Goal: Book appointment/travel/reservation

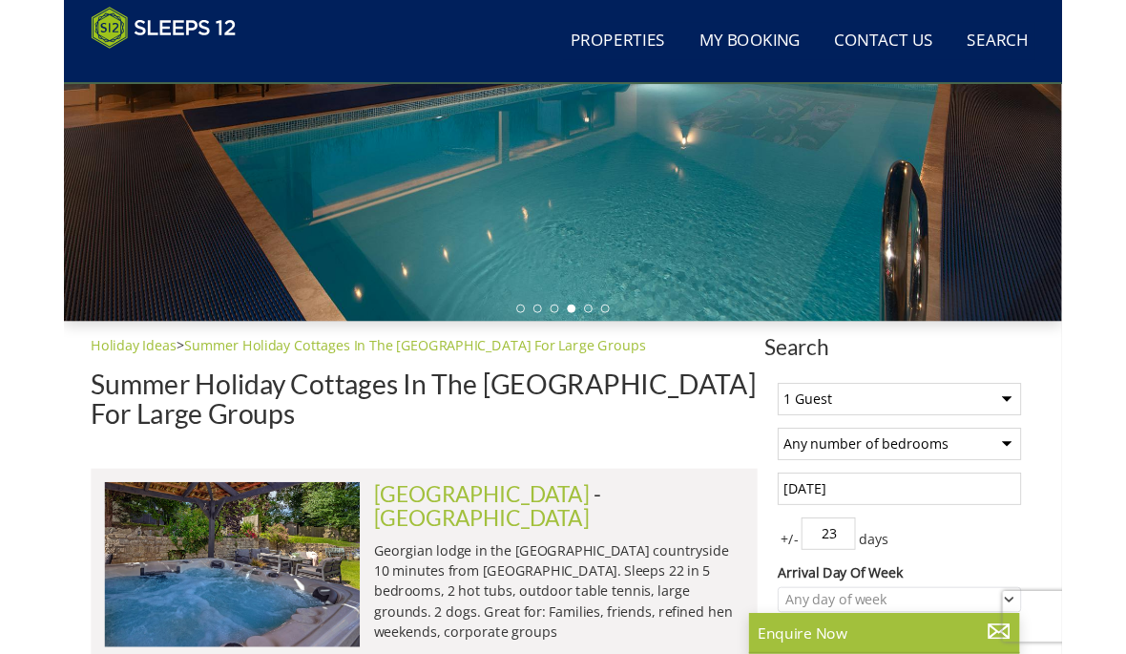
scroll to position [407, 0]
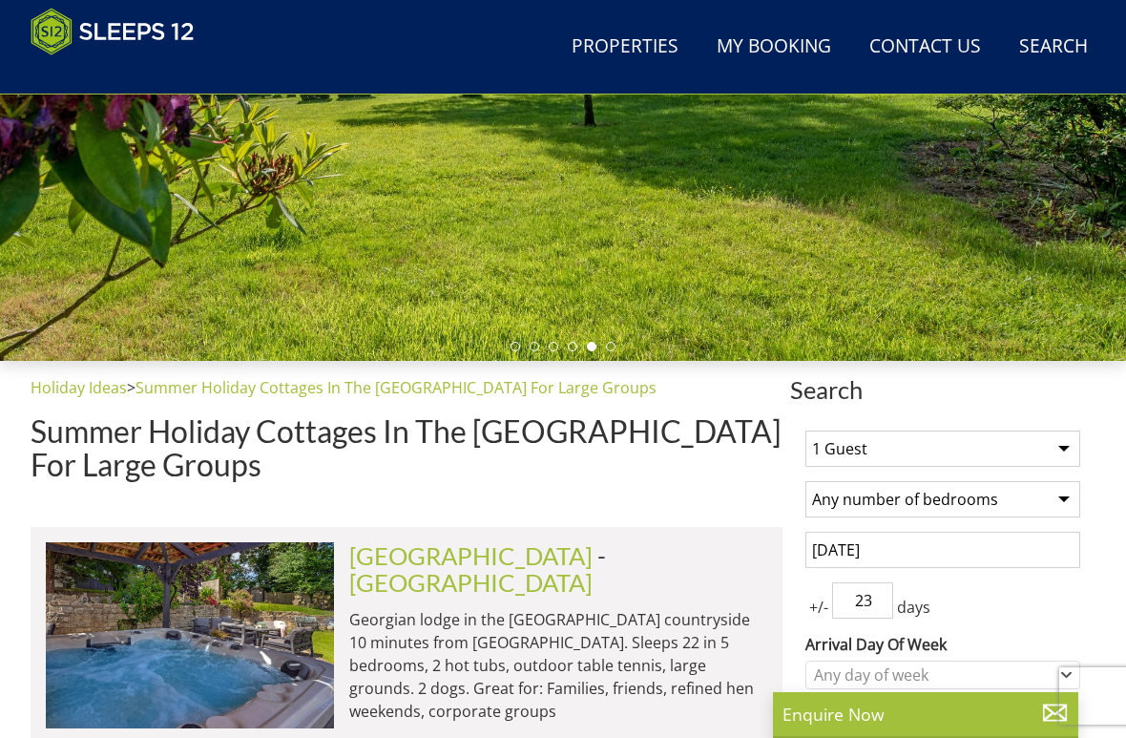
click at [1065, 450] on select "1 Guest 2 Guests 3 Guests 4 Guests 5 Guests 6 Guests 7 Guests 8 Guests 9 Guests…" at bounding box center [942, 448] width 275 height 36
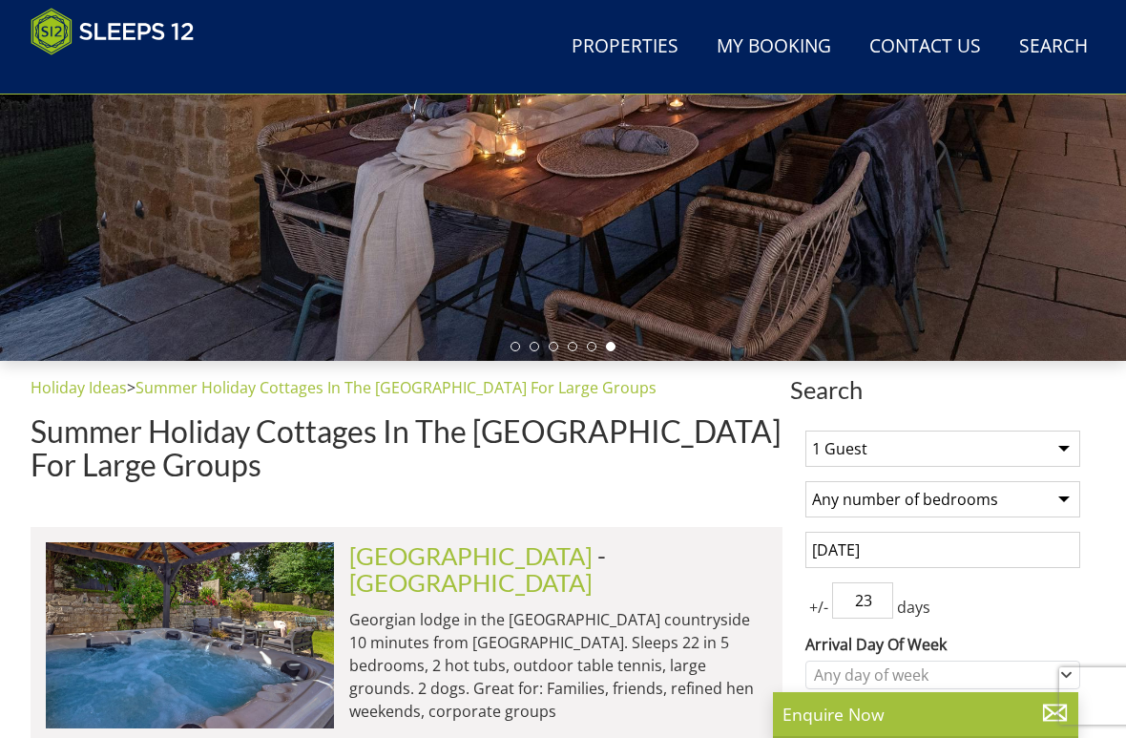
select select "12"
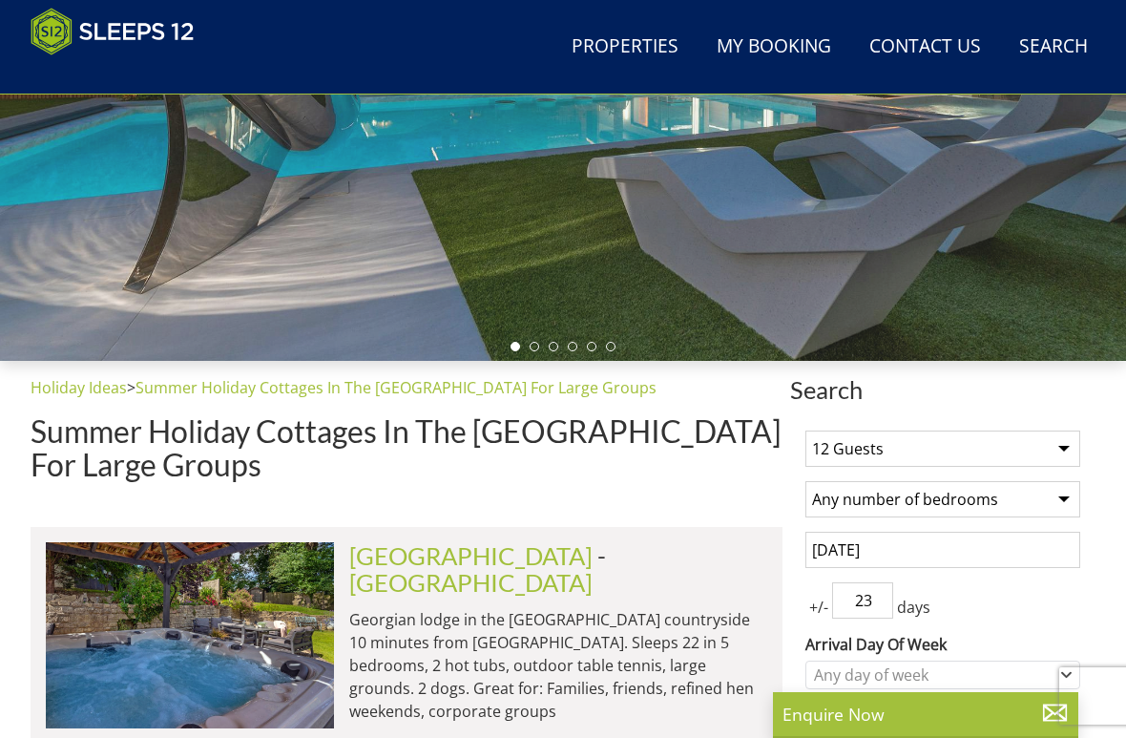
click at [1067, 497] on select "Any number of bedrooms 4 Bedrooms 5 Bedrooms 6 Bedrooms 7 Bedrooms 8 Bedrooms 9…" at bounding box center [942, 499] width 275 height 36
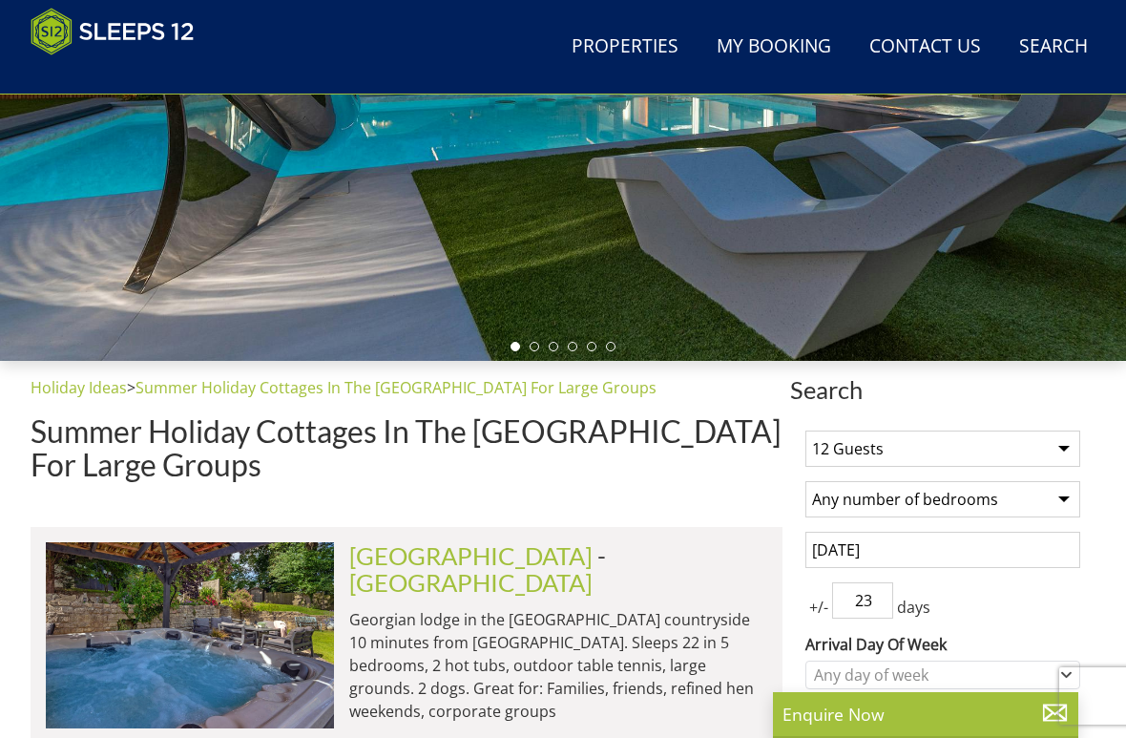
select select "6"
click at [923, 547] on input "[DATE]" at bounding box center [942, 550] width 275 height 36
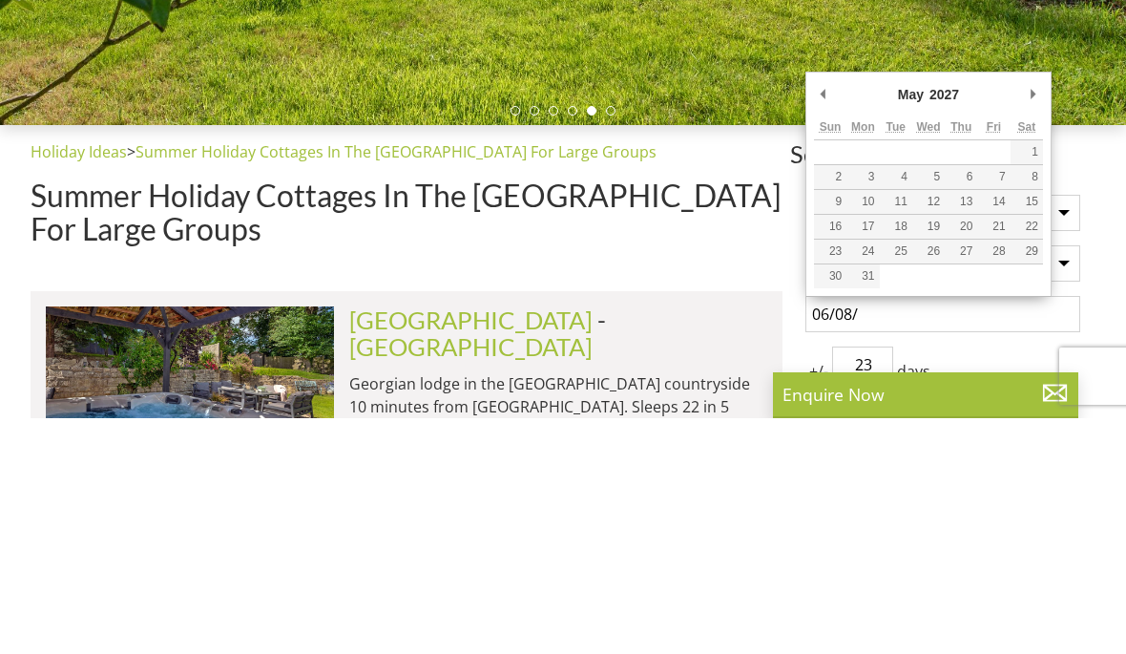
type input "[DATE]"
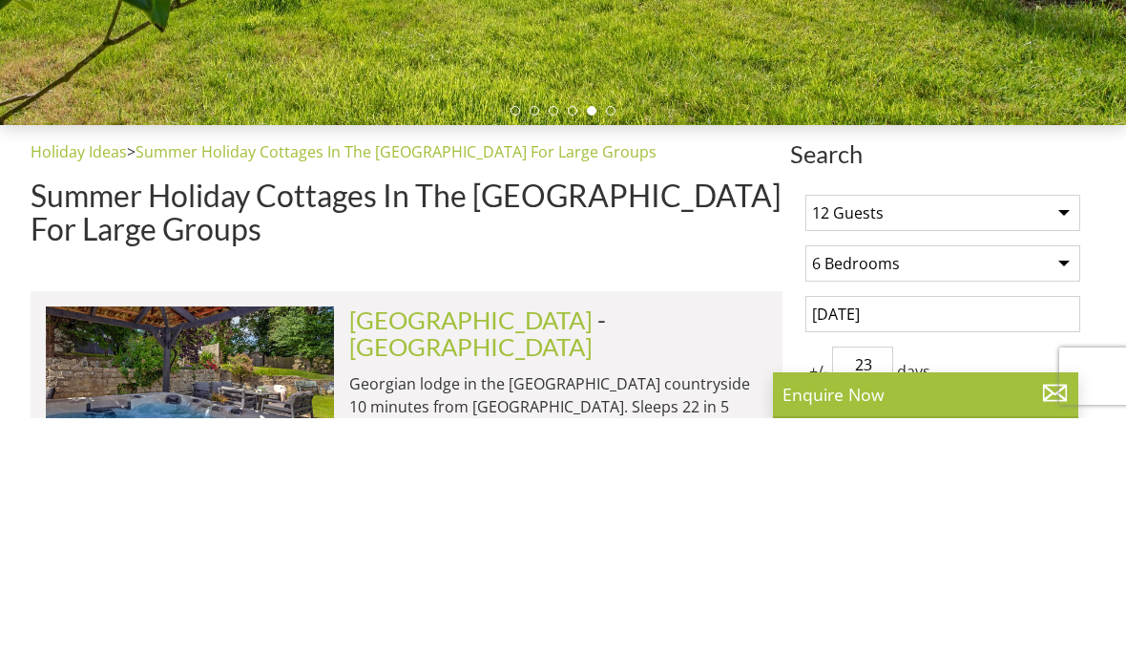
scroll to position [642, 0]
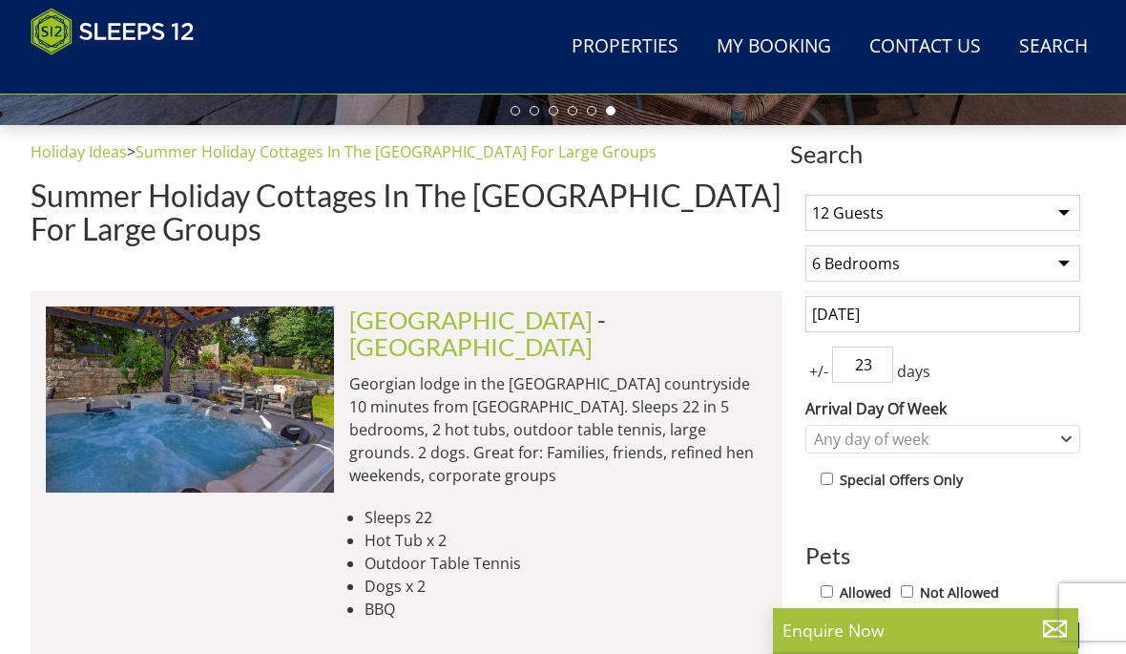
click at [893, 358] on input "23" at bounding box center [862, 364] width 61 height 36
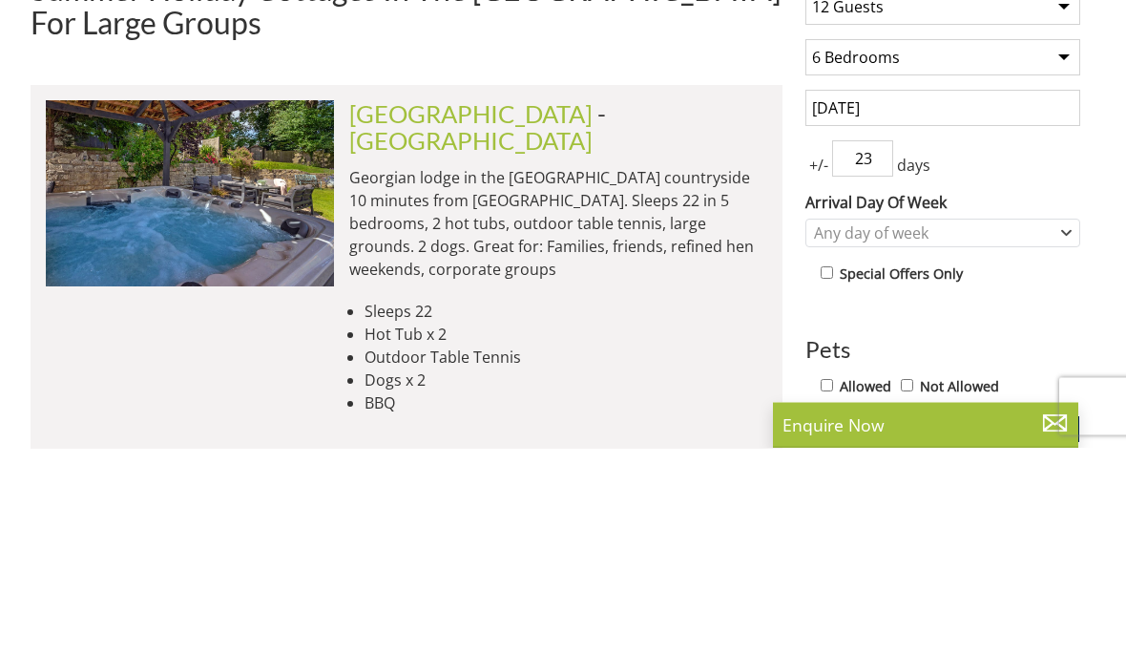
type input "2"
type input "7"
click at [1067, 433] on icon "Combobox" at bounding box center [1066, 438] width 10 height 11
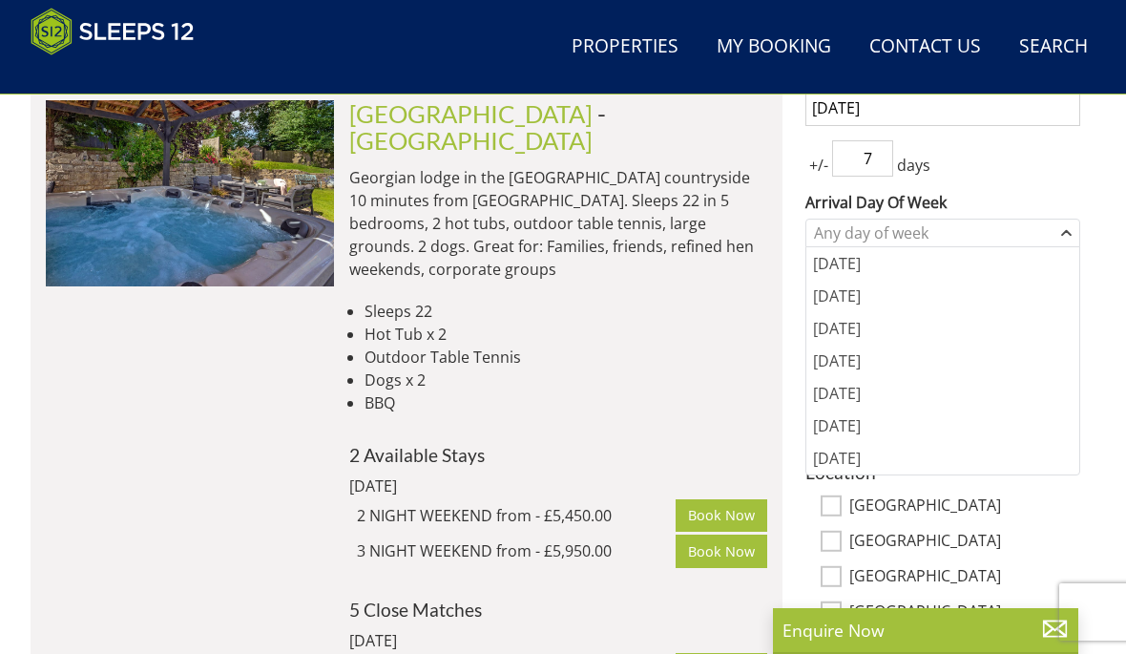
click at [889, 512] on label "[GEOGRAPHIC_DATA]" at bounding box center [964, 506] width 231 height 21
click at [842, 512] on input "[GEOGRAPHIC_DATA]" at bounding box center [831, 505] width 21 height 21
checkbox input "true"
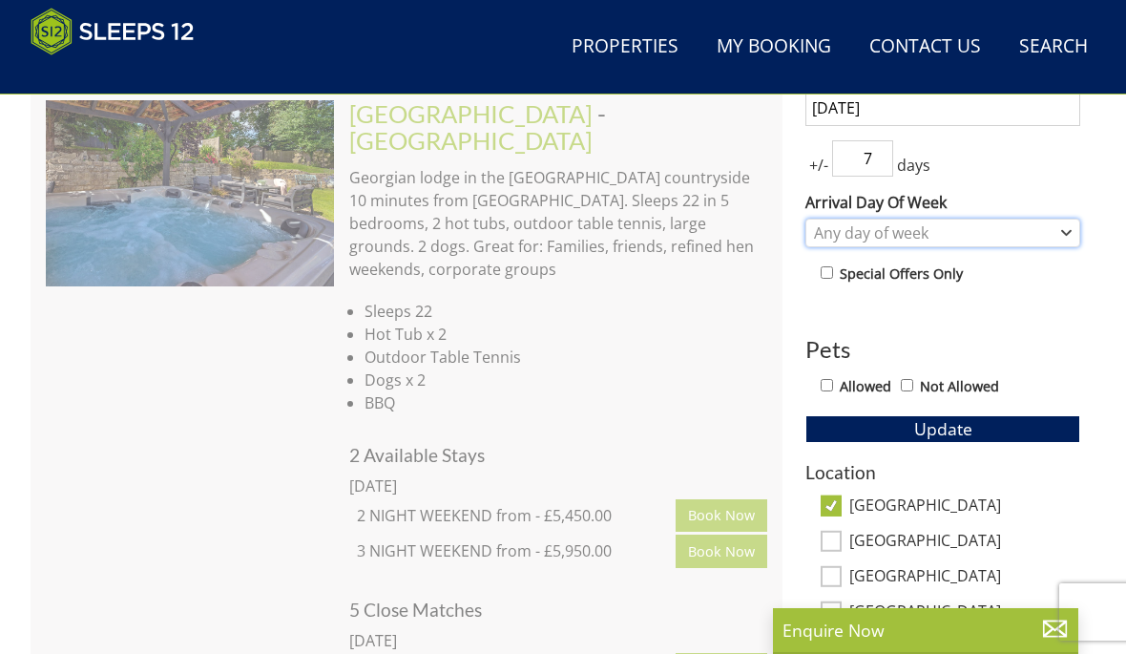
click at [1063, 227] on icon "Combobox" at bounding box center [1066, 232] width 10 height 11
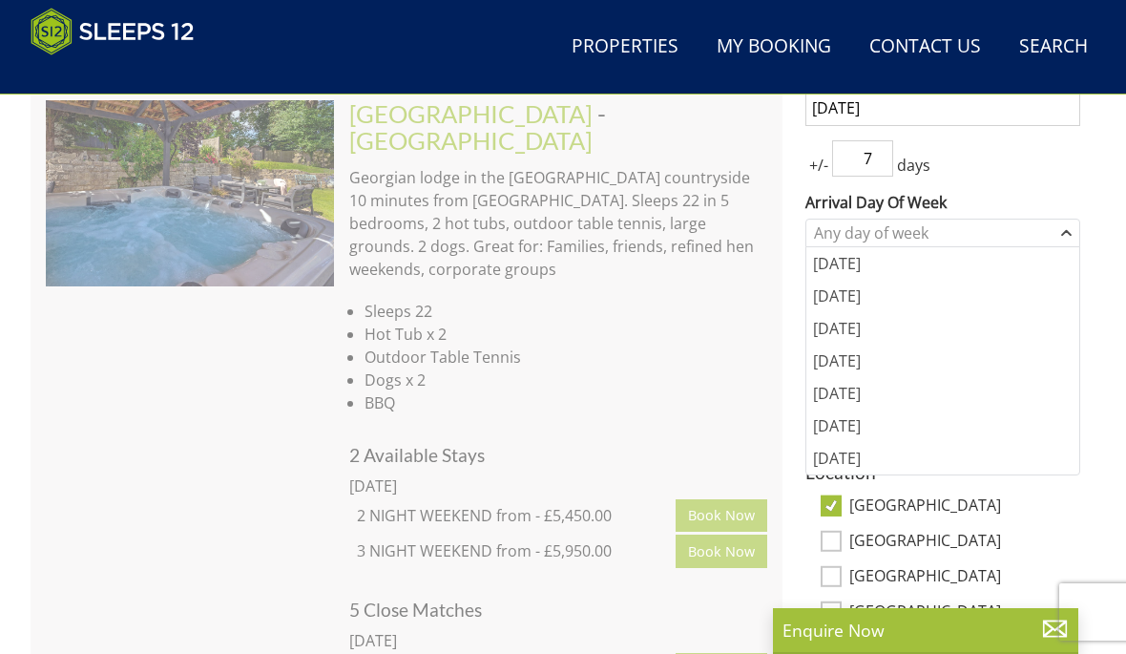
click at [866, 433] on div "[DATE]" at bounding box center [942, 425] width 273 height 32
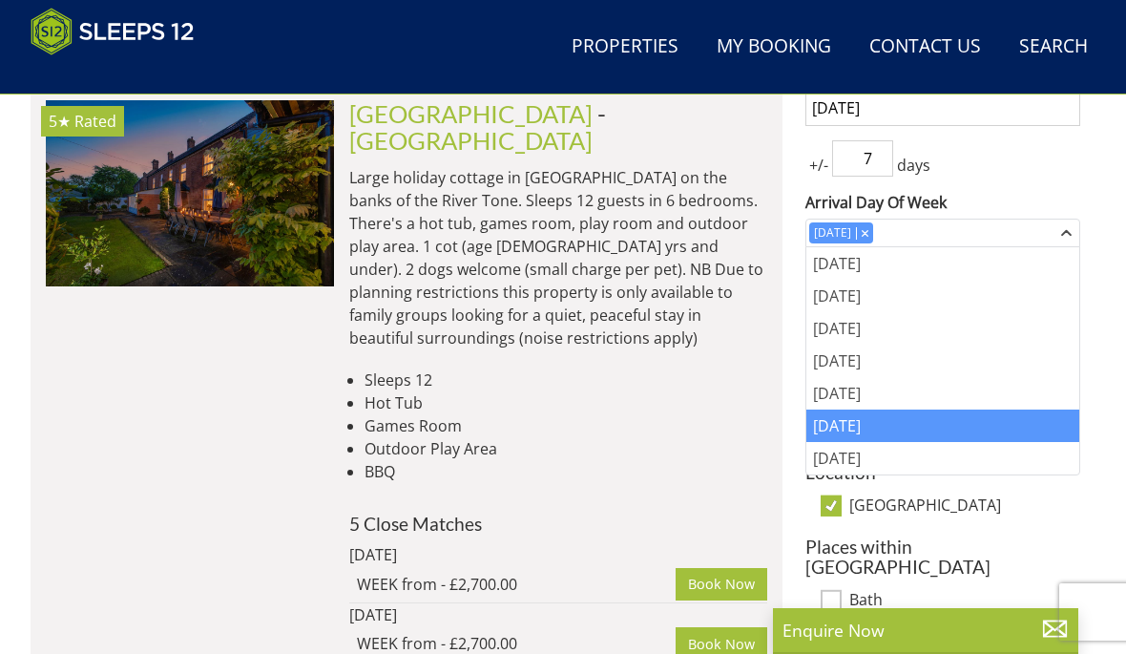
click at [828, 507] on input "[GEOGRAPHIC_DATA]" at bounding box center [831, 505] width 21 height 21
checkbox input "false"
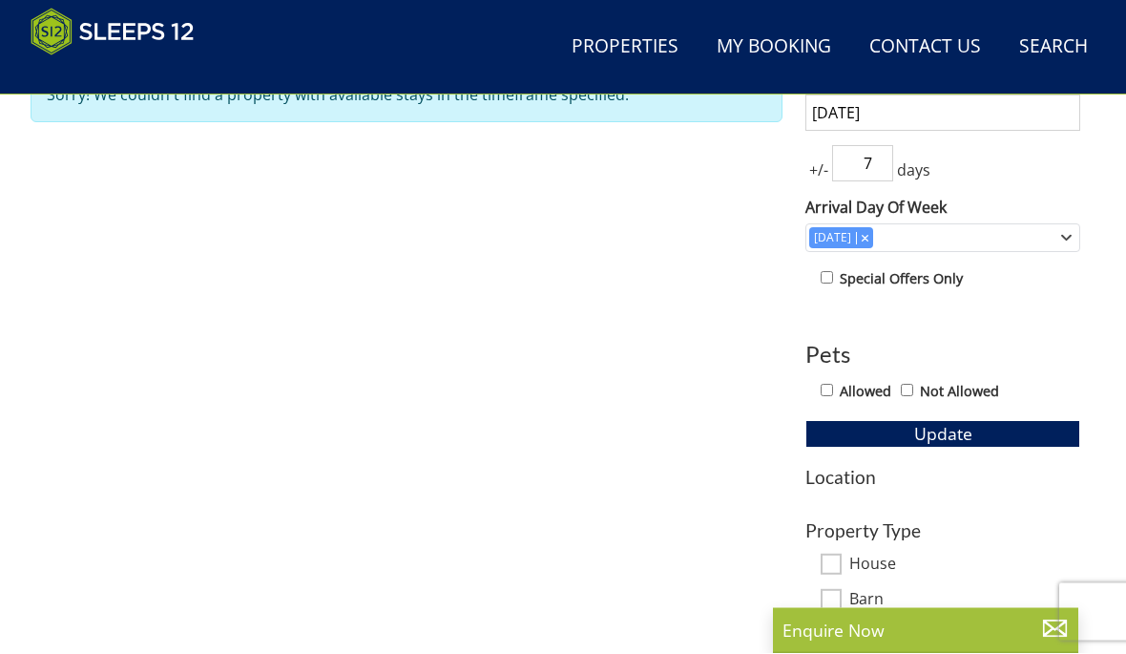
scroll to position [844, 0]
click at [955, 432] on span "Update" at bounding box center [943, 433] width 58 height 23
click at [961, 434] on span "Update" at bounding box center [943, 433] width 58 height 23
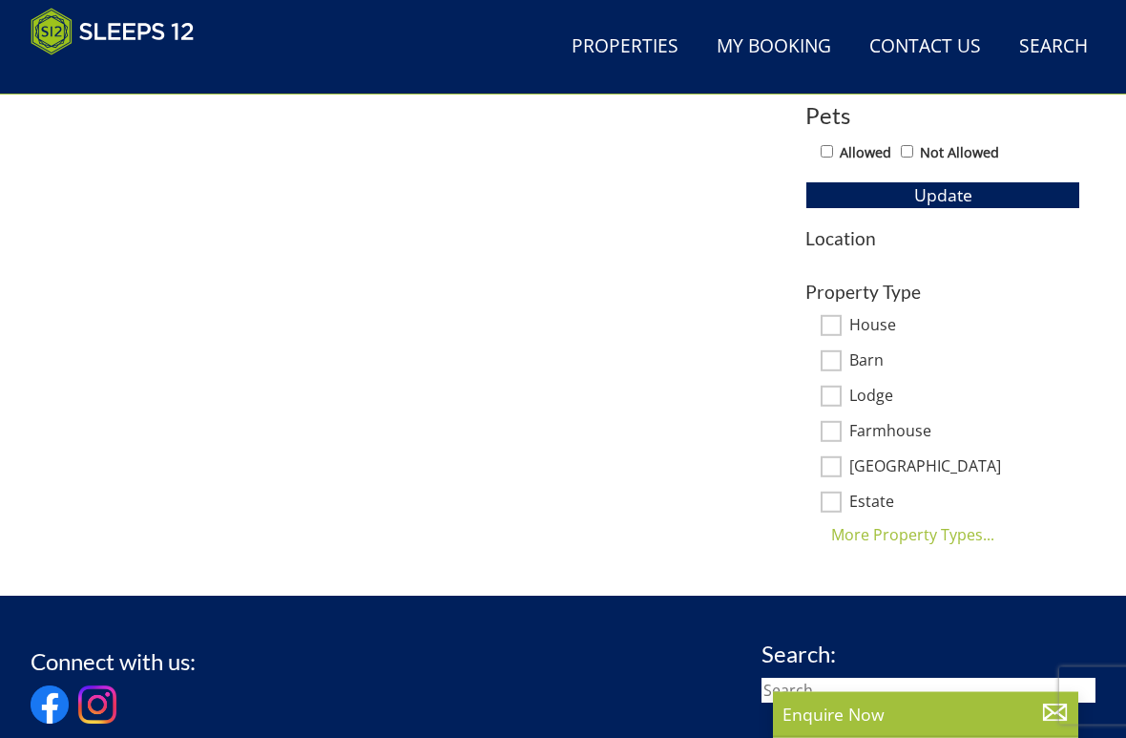
scroll to position [1082, 0]
click at [832, 495] on input "Estate" at bounding box center [831, 501] width 21 height 21
checkbox input "true"
click at [843, 453] on div "Property Type House Barn Lodge Farmhouse [GEOGRAPHIC_DATA] Estate [GEOGRAPHIC_D…" at bounding box center [942, 414] width 275 height 264
click at [835, 426] on input "Farmhouse" at bounding box center [831, 431] width 21 height 21
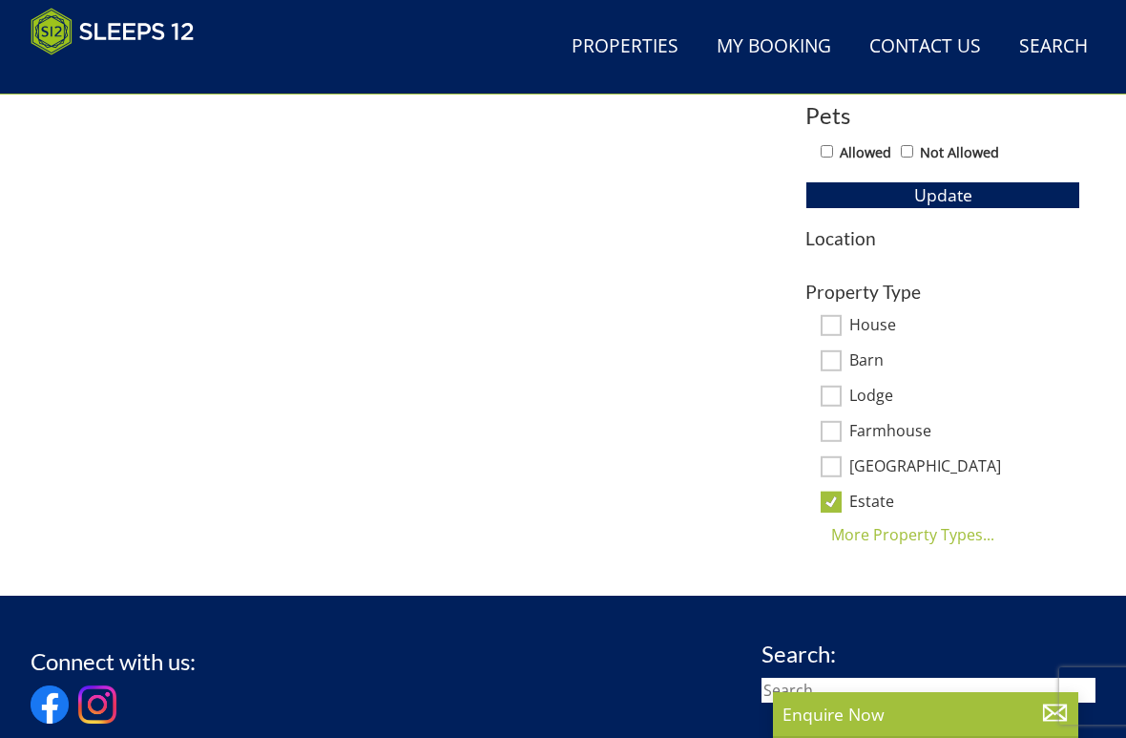
checkbox input "true"
click at [828, 386] on input "Lodge" at bounding box center [831, 396] width 21 height 21
checkbox input "true"
click at [838, 307] on div "Property Type House Barn Lodge Farmhouse [GEOGRAPHIC_DATA] Estate [GEOGRAPHIC_D…" at bounding box center [942, 414] width 275 height 264
click at [824, 317] on input "House" at bounding box center [831, 325] width 21 height 21
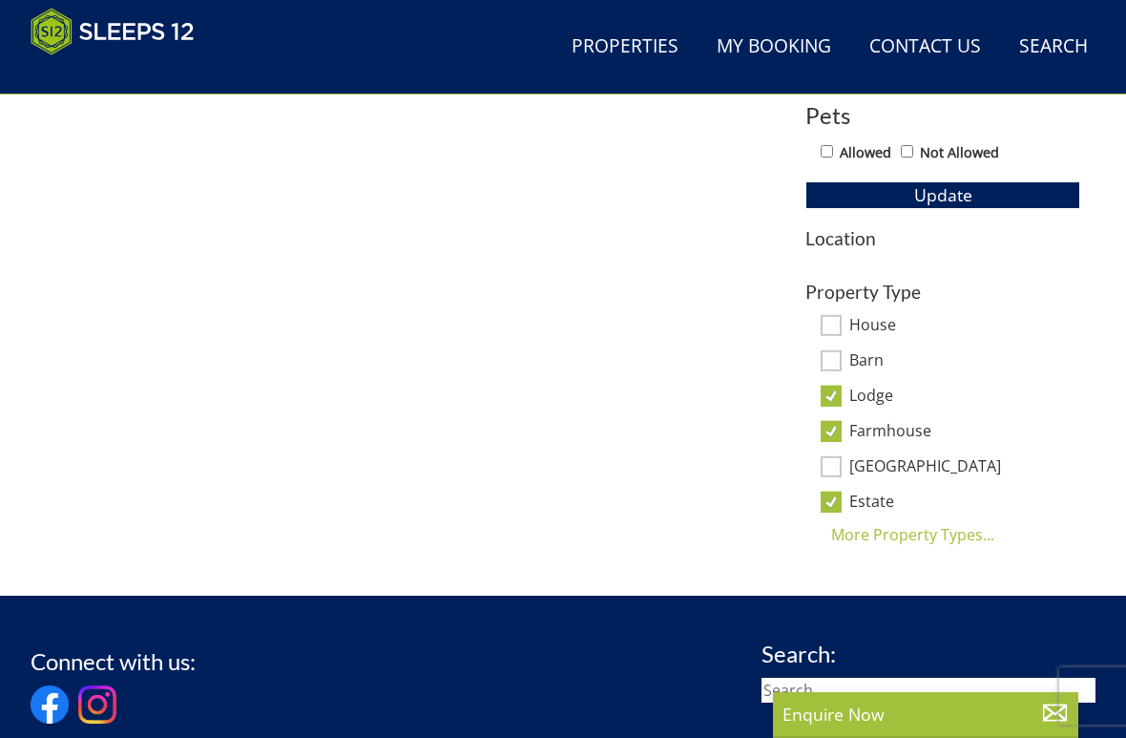
checkbox input "true"
click at [838, 356] on input "Barn" at bounding box center [831, 360] width 21 height 21
checkbox input "true"
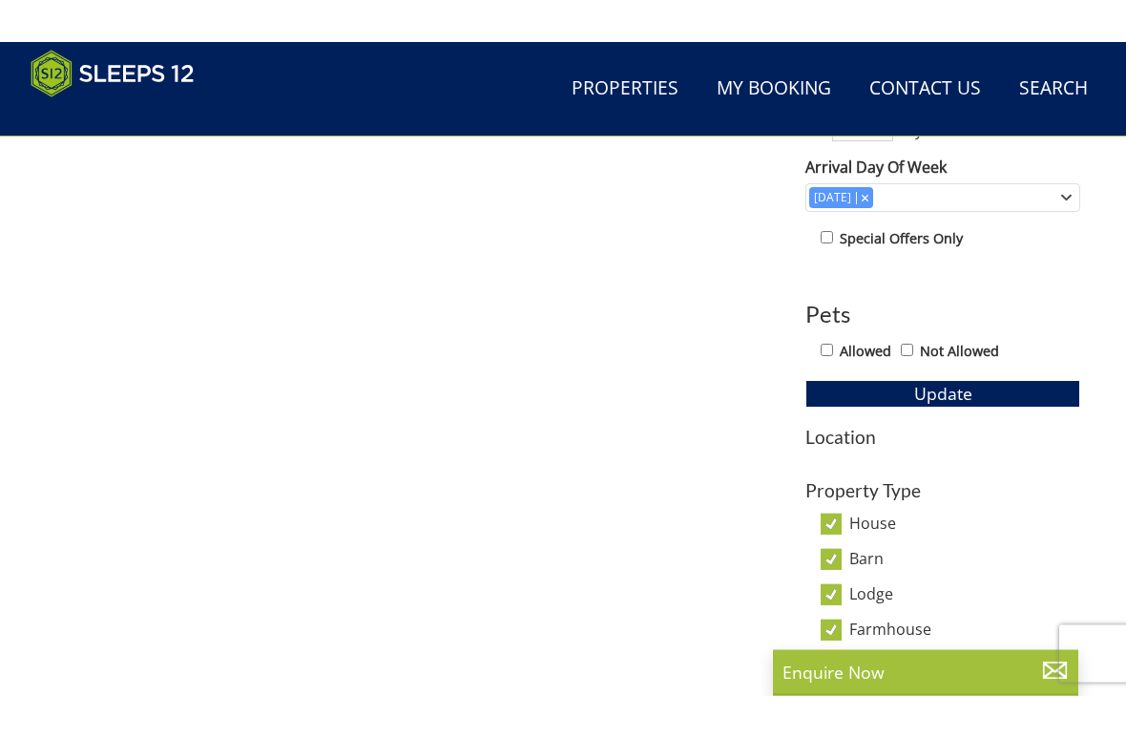
scroll to position [927, 0]
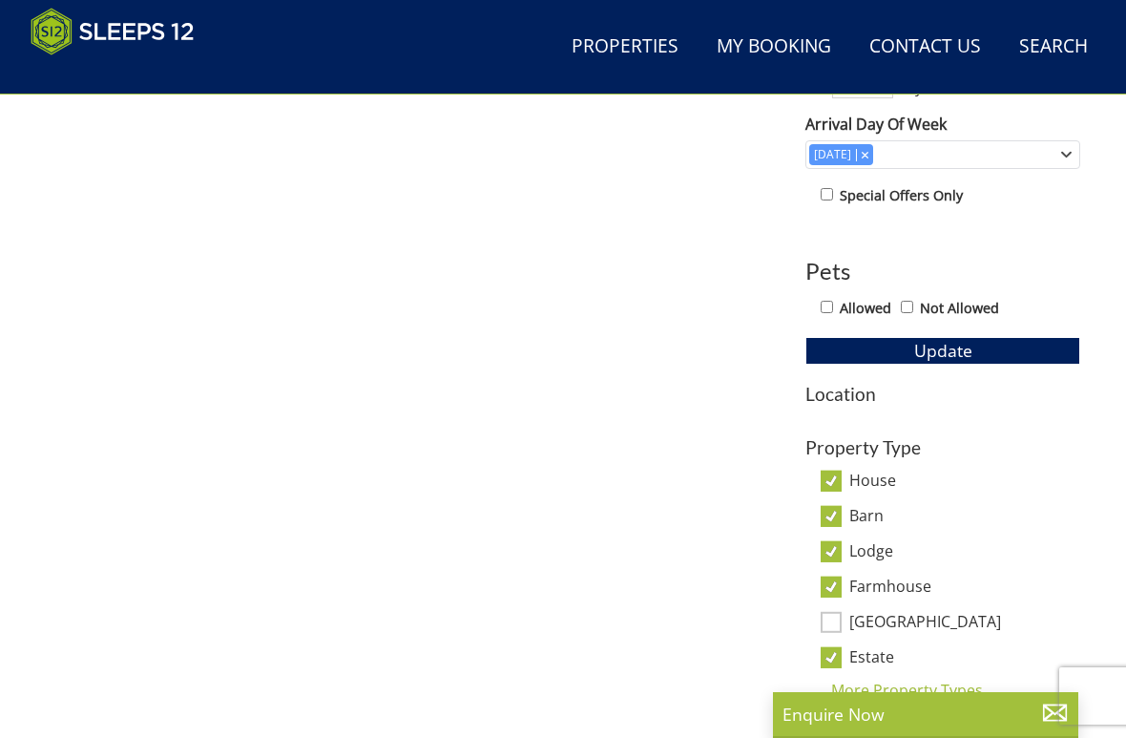
click at [959, 357] on span "Update" at bounding box center [943, 350] width 58 height 23
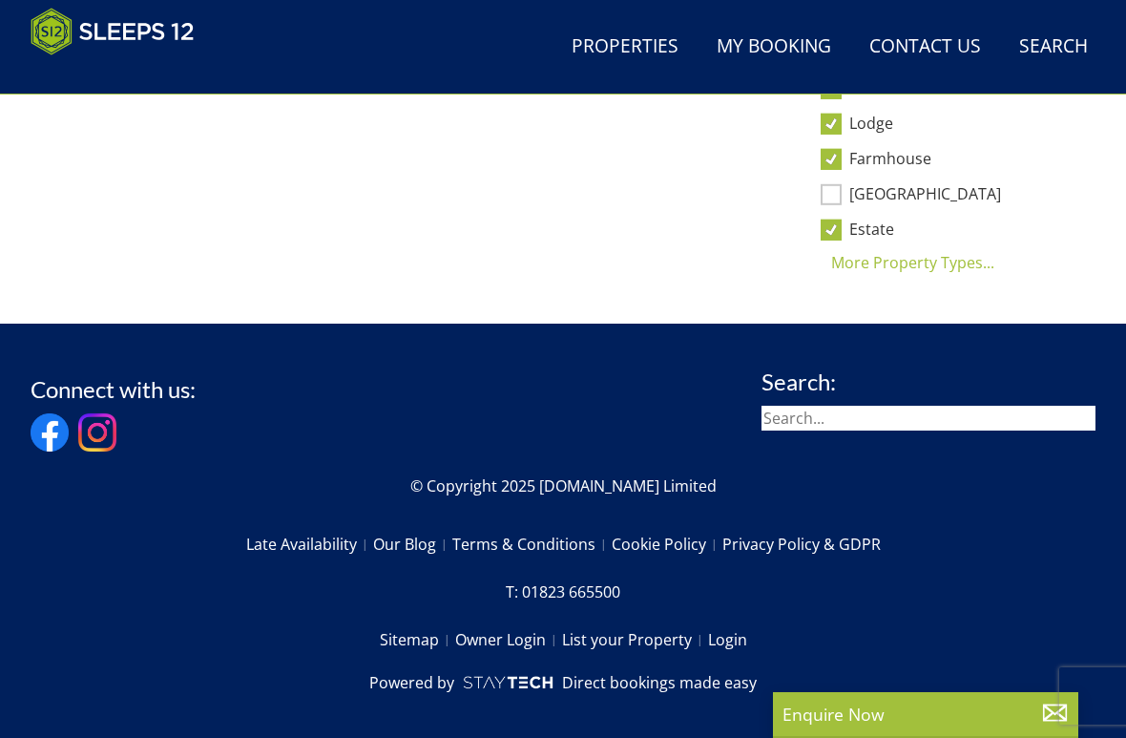
scroll to position [1369, 0]
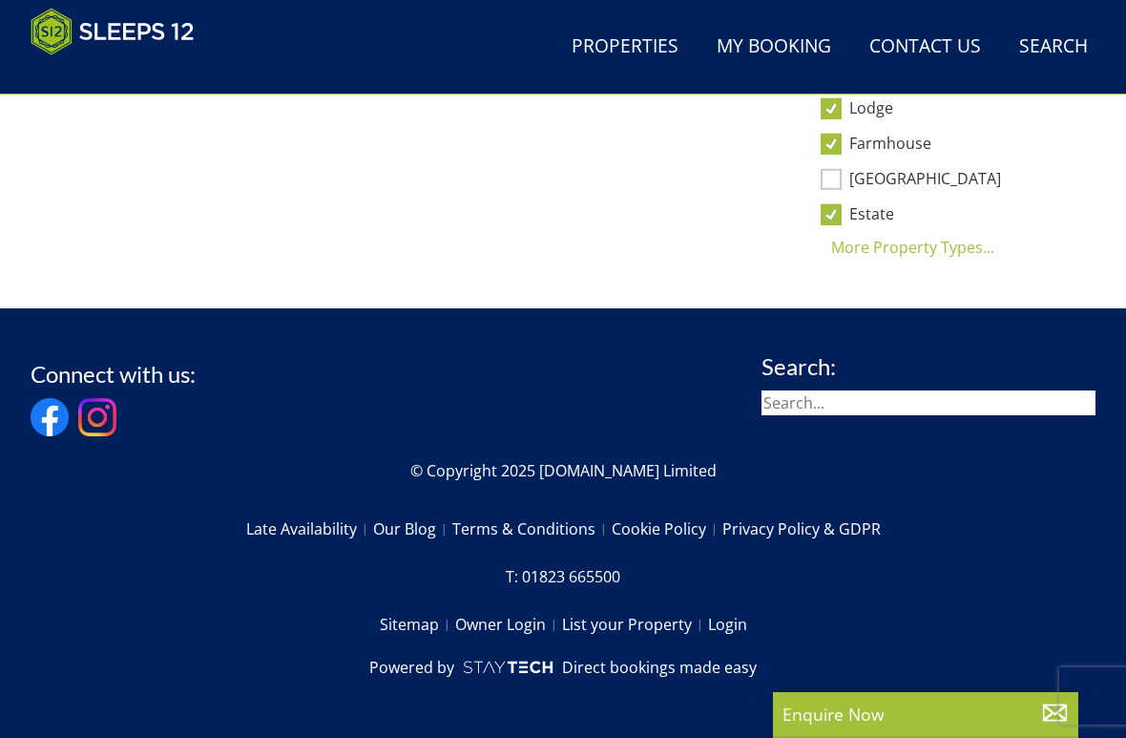
click at [879, 653] on p "Enquire Now" at bounding box center [926, 713] width 286 height 25
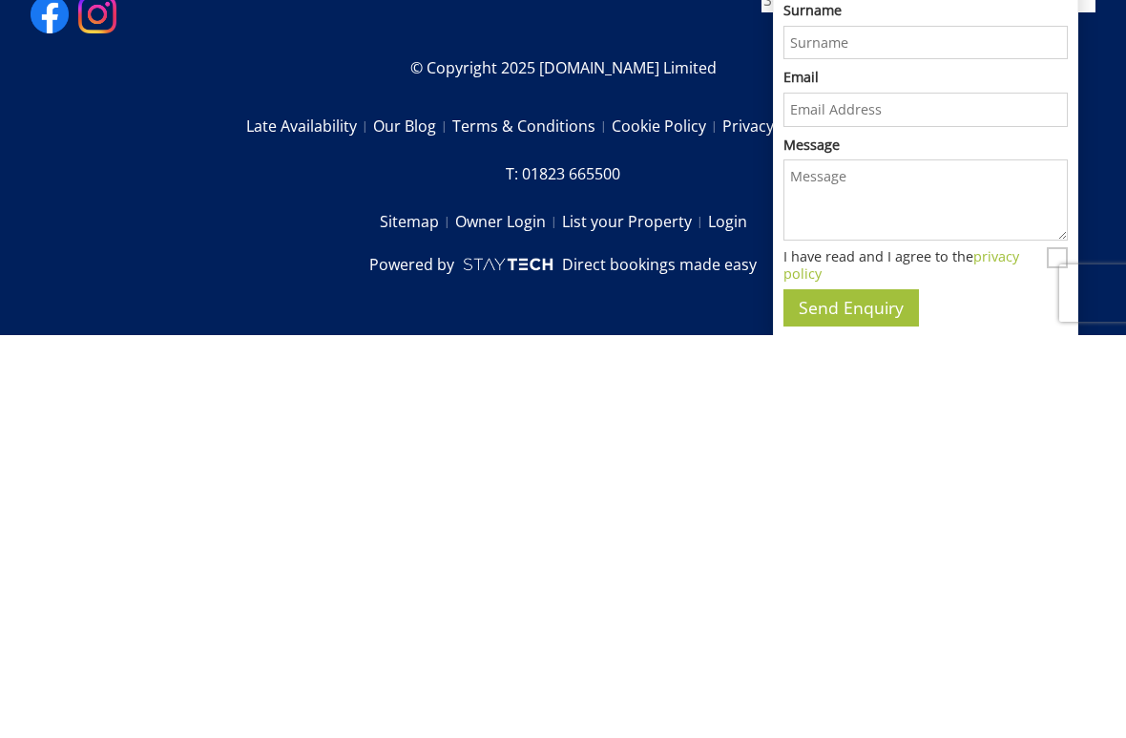
scroll to position [0, 0]
click at [1088, 560] on p "T: 01823 665500" at bounding box center [563, 576] width 1065 height 32
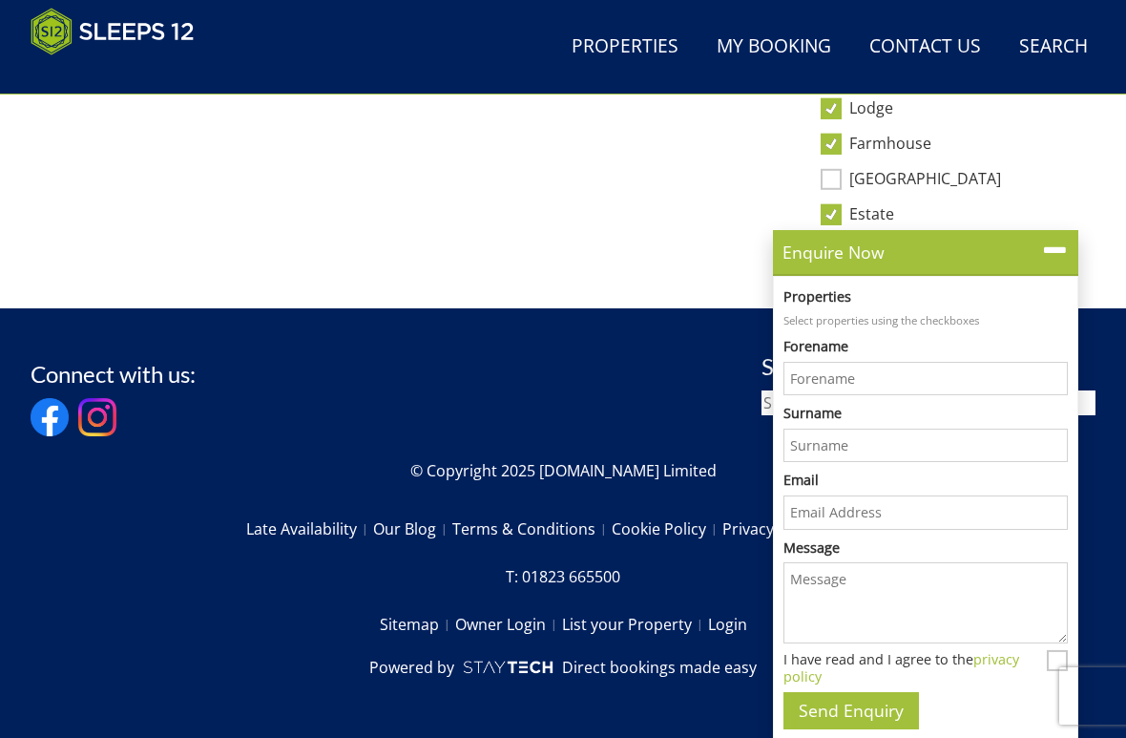
click at [1049, 253] on icon at bounding box center [1055, 251] width 28 height 28
